Goal: Navigation & Orientation: Understand site structure

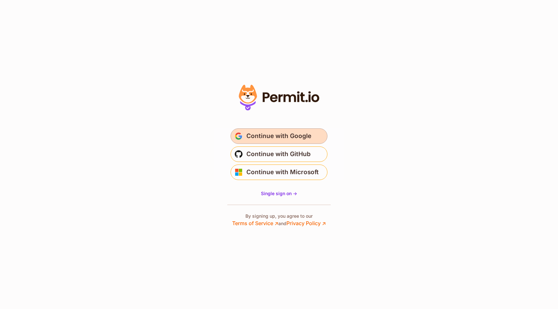
click at [314, 133] on button "Continue with Google" at bounding box center [279, 136] width 97 height 15
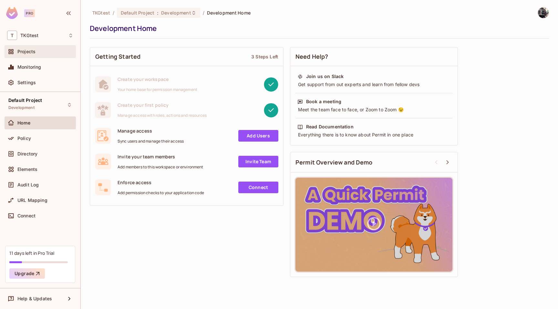
click at [47, 56] on div "Projects" at bounding box center [40, 51] width 71 height 13
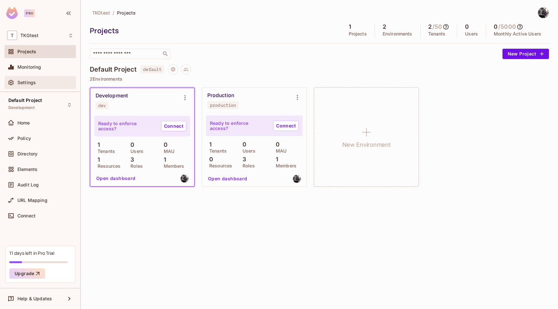
click at [50, 83] on div "Settings" at bounding box center [45, 82] width 56 height 5
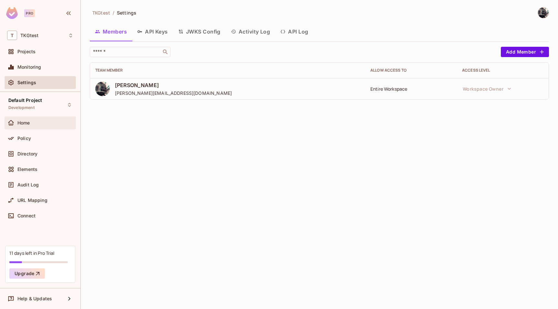
click at [46, 122] on div "Home" at bounding box center [45, 122] width 56 height 5
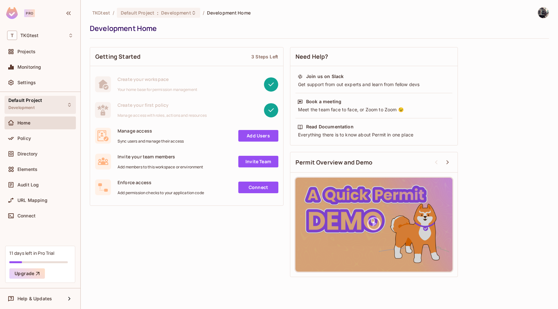
click at [48, 113] on div "Default Project Development" at bounding box center [40, 105] width 71 height 18
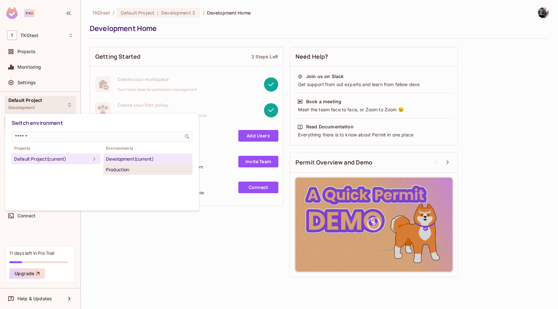
click at [130, 170] on div "Production" at bounding box center [148, 170] width 84 height 8
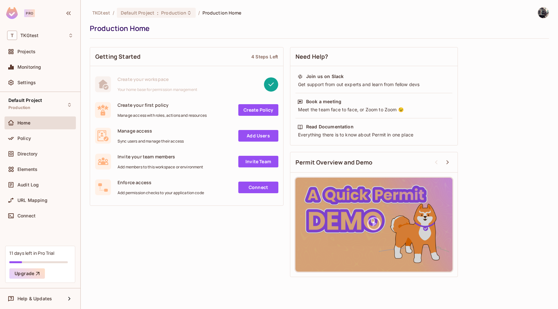
click at [60, 125] on div "Home" at bounding box center [45, 122] width 56 height 5
click at [44, 109] on div "Default Project Production" at bounding box center [40, 105] width 71 height 18
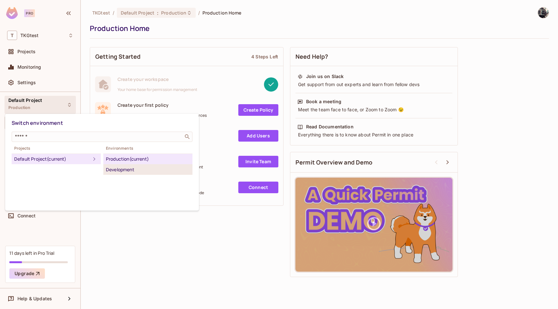
click at [131, 168] on div "Development" at bounding box center [148, 170] width 84 height 8
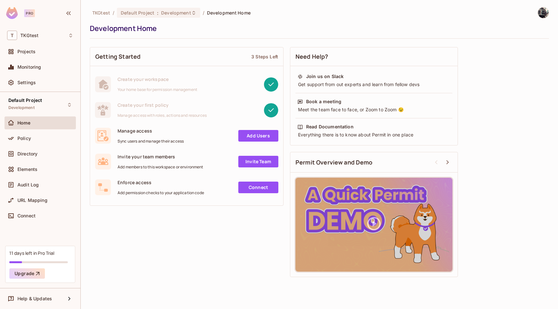
click at [247, 137] on link "Add Users" at bounding box center [258, 136] width 40 height 12
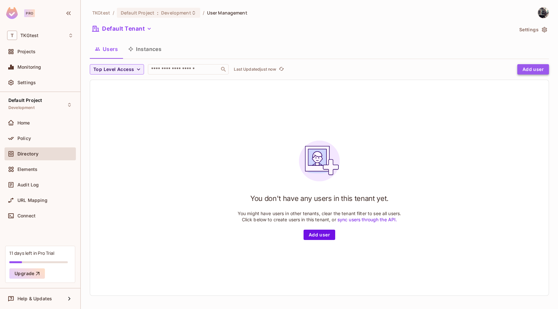
click at [535, 66] on button "Add user" at bounding box center [533, 69] width 32 height 10
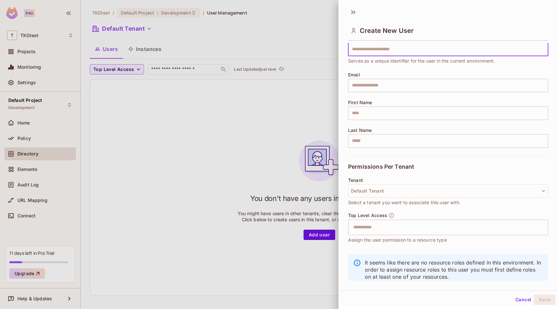
scroll to position [40, 0]
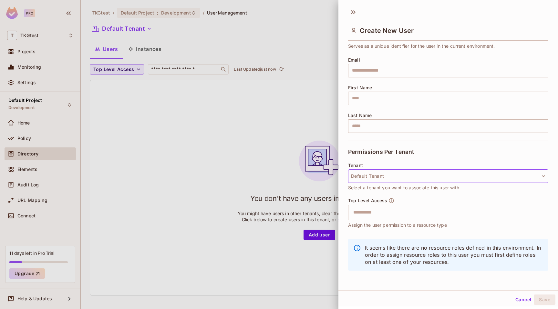
click at [425, 170] on button "Default Tenant" at bounding box center [448, 177] width 200 height 14
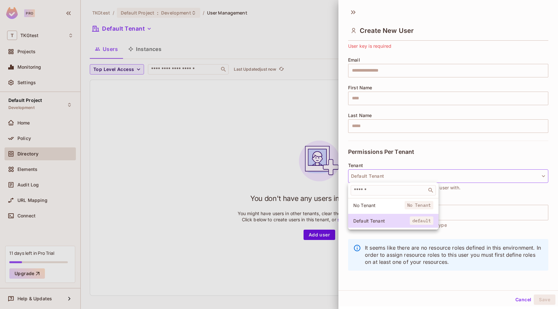
click at [431, 159] on div at bounding box center [279, 154] width 558 height 309
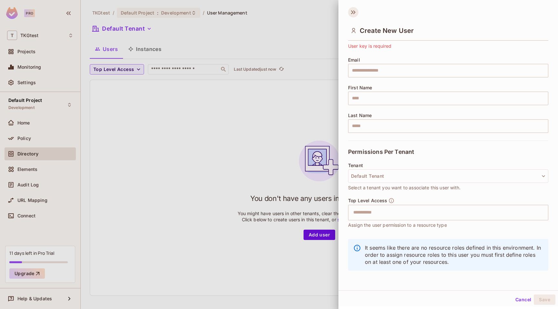
click at [353, 13] on icon at bounding box center [353, 12] width 10 height 10
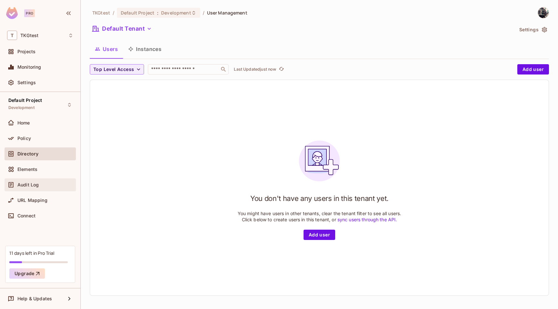
click at [50, 182] on div "Audit Log" at bounding box center [40, 185] width 66 height 8
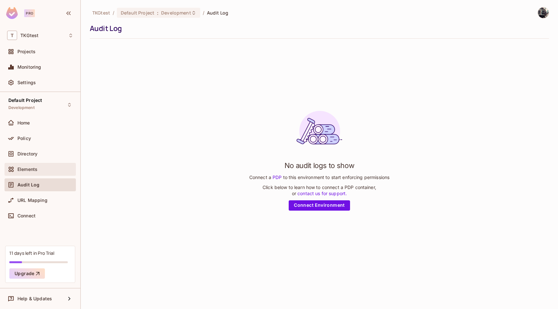
click at [51, 170] on div "Elements" at bounding box center [45, 169] width 56 height 5
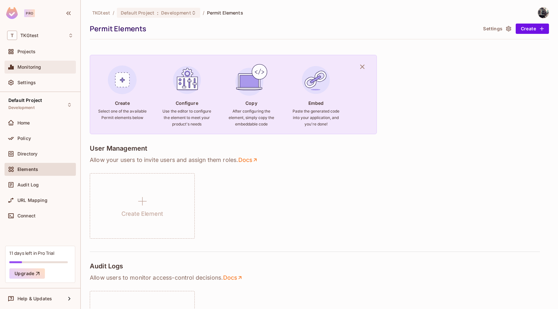
click at [45, 66] on div "Monitoring" at bounding box center [45, 67] width 56 height 5
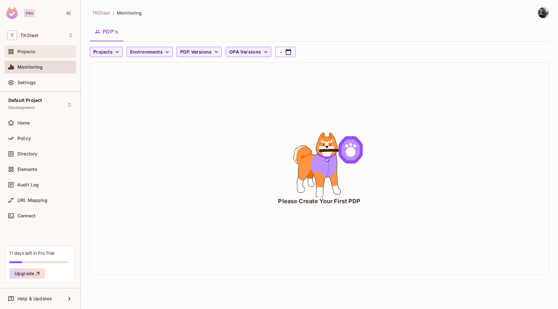
click at [44, 52] on div "Projects" at bounding box center [45, 51] width 56 height 5
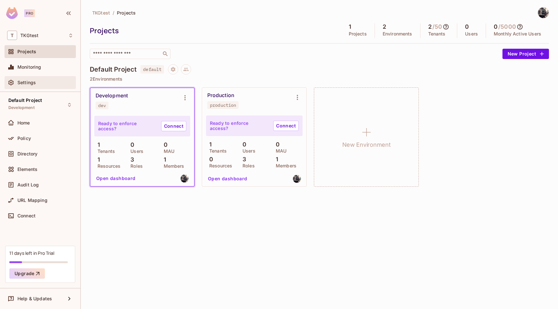
click at [46, 76] on div "Settings" at bounding box center [40, 82] width 71 height 13
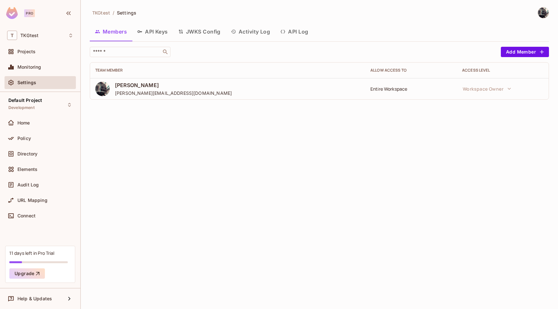
click at [150, 35] on button "API Keys" at bounding box center [152, 32] width 41 height 16
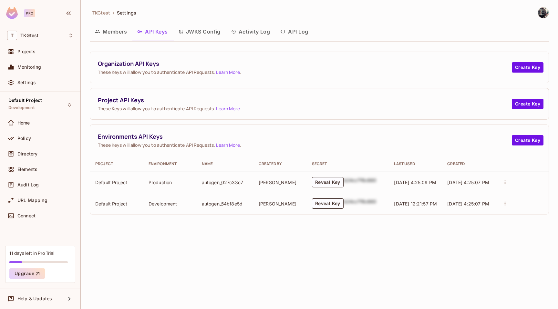
click at [205, 30] on button "JWKS Config" at bounding box center [199, 32] width 53 height 16
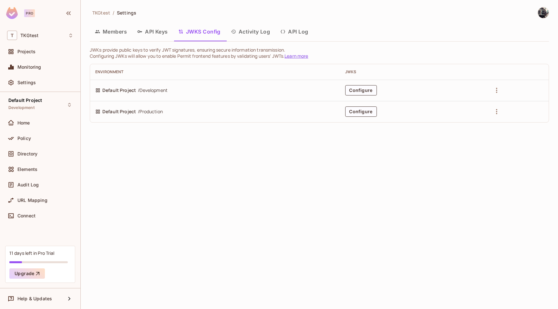
click at [244, 32] on button "Activity Log" at bounding box center [251, 32] width 50 height 16
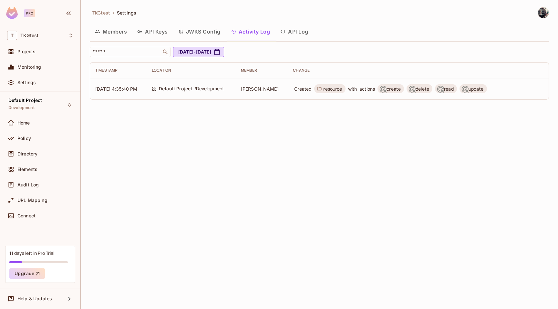
click at [300, 31] on button "API Log" at bounding box center [294, 32] width 38 height 16
